Goal: Information Seeking & Learning: Compare options

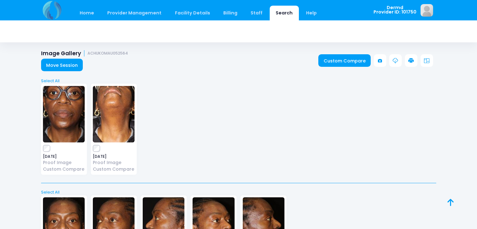
scroll to position [258, 0]
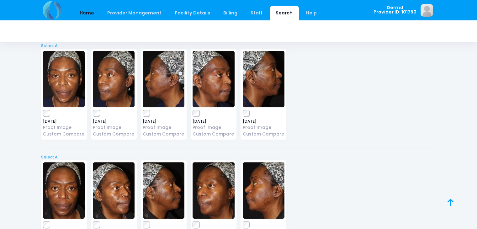
click at [87, 10] on link "Home" at bounding box center [87, 13] width 27 height 15
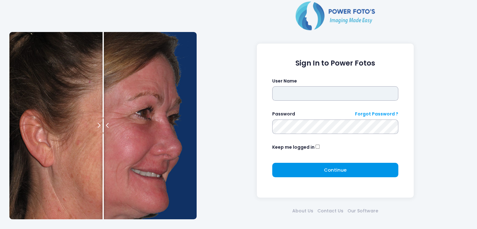
type input "*****"
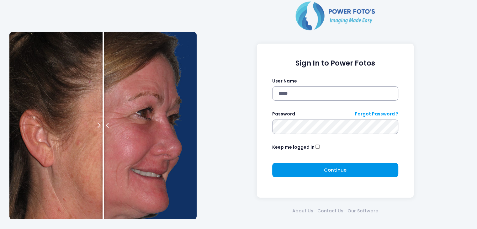
click at [326, 170] on span "Continue" at bounding box center [335, 170] width 23 height 7
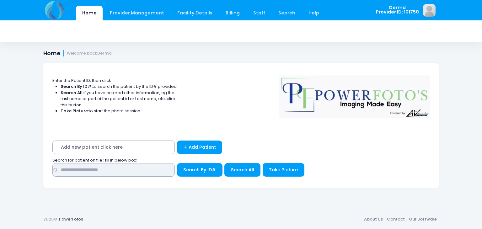
click at [105, 170] on input "text" at bounding box center [113, 169] width 122 height 13
type input "******"
click at [240, 170] on span "Search All" at bounding box center [242, 170] width 23 height 6
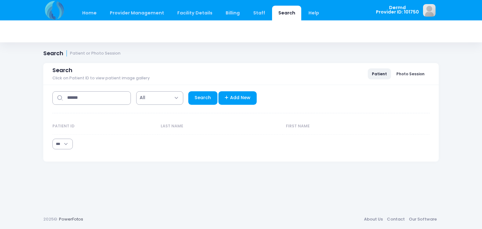
select select "***"
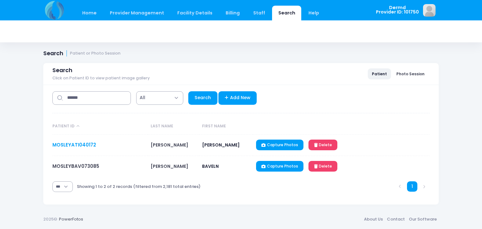
click at [83, 146] on link "MOSLEYATI040172" at bounding box center [74, 145] width 44 height 7
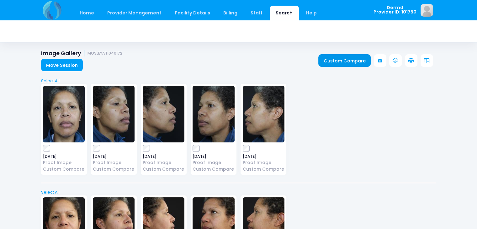
click at [334, 59] on link "Custom Compare" at bounding box center [345, 60] width 52 height 13
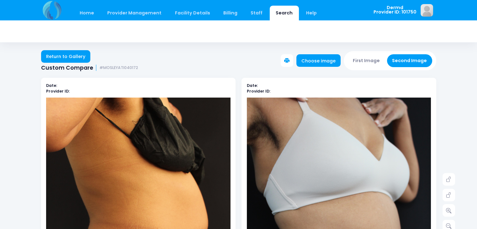
click at [477, 60] on div "Return to Gallery Custom Compare #MOSLEYATI040172 Choose image First Image Seco…" at bounding box center [238, 57] width 477 height 27
click at [54, 53] on link "Return to Gallery" at bounding box center [66, 56] width 50 height 13
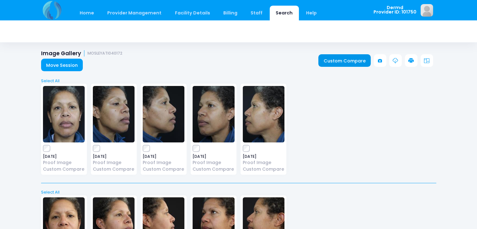
click at [337, 60] on link "Custom Compare" at bounding box center [345, 60] width 52 height 13
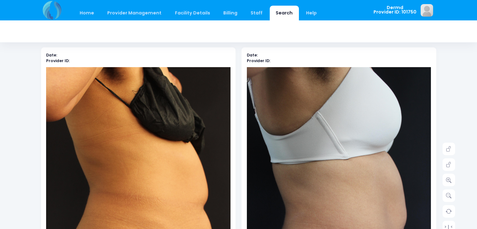
scroll to position [22, 0]
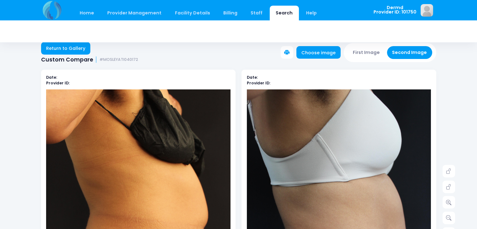
scroll to position [0, 0]
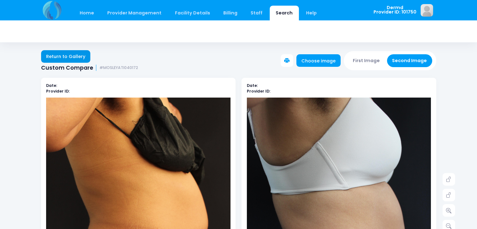
click at [65, 56] on link "Return to Gallery" at bounding box center [66, 56] width 50 height 13
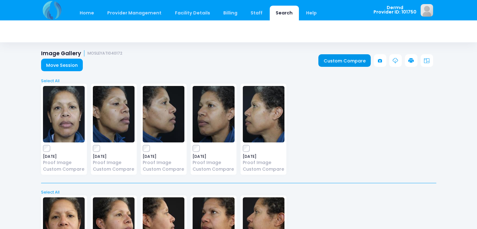
click at [330, 59] on link "Custom Compare" at bounding box center [345, 60] width 52 height 13
